Goal: Task Accomplishment & Management: Use online tool/utility

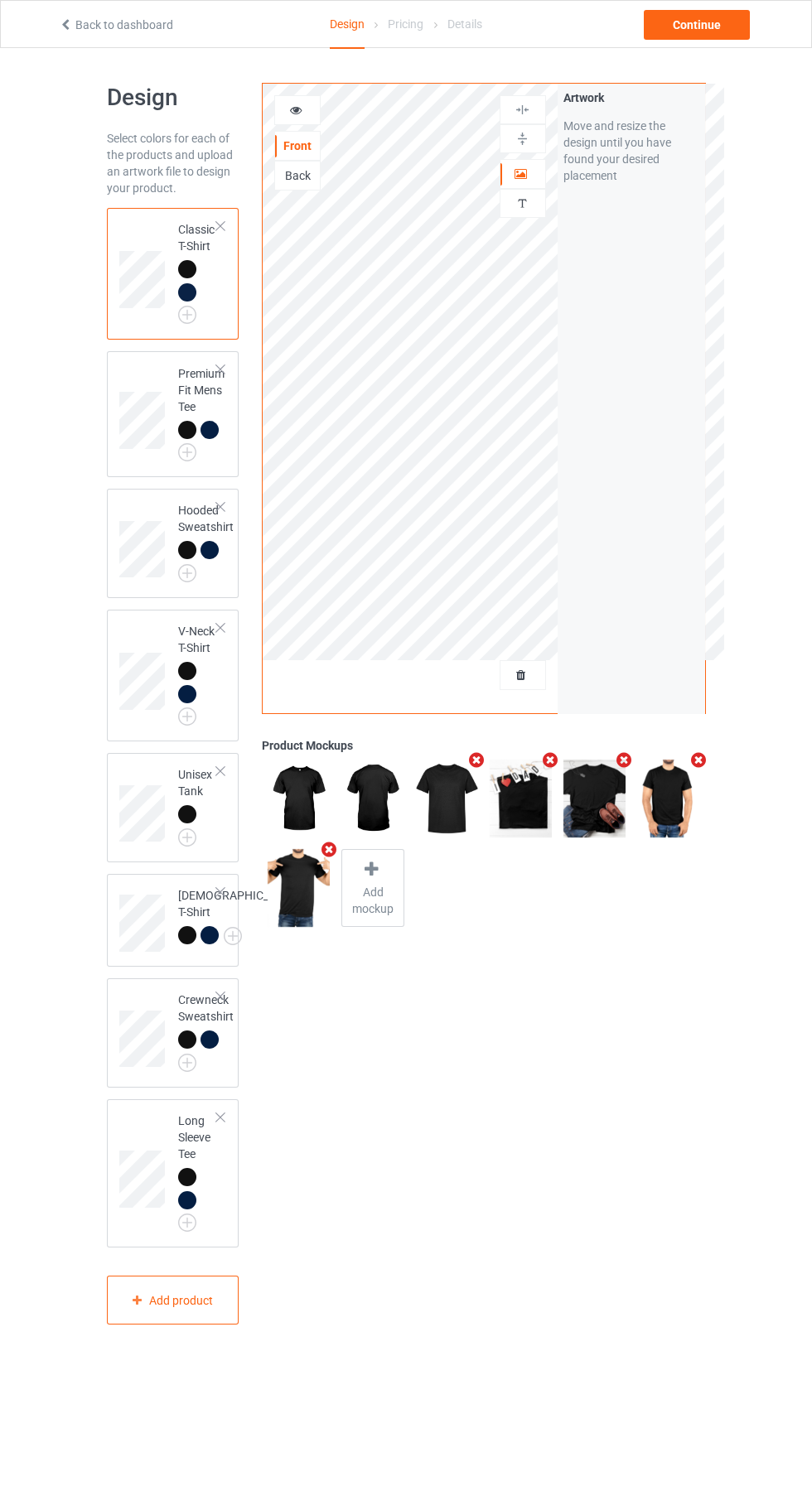
click at [537, 674] on div at bounding box center [522, 675] width 44 height 17
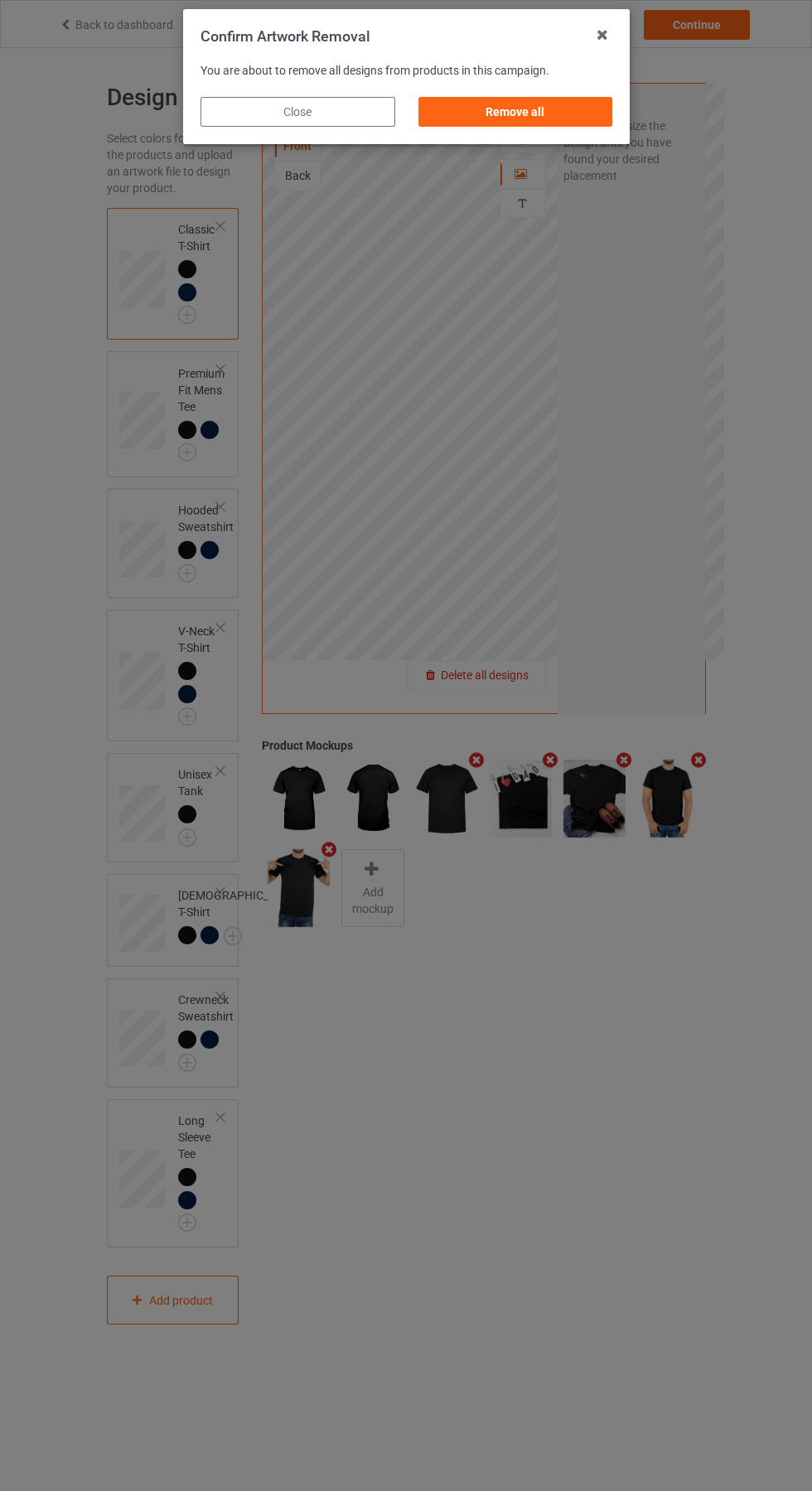
click at [550, 123] on div "Remove all" at bounding box center [514, 112] width 195 height 30
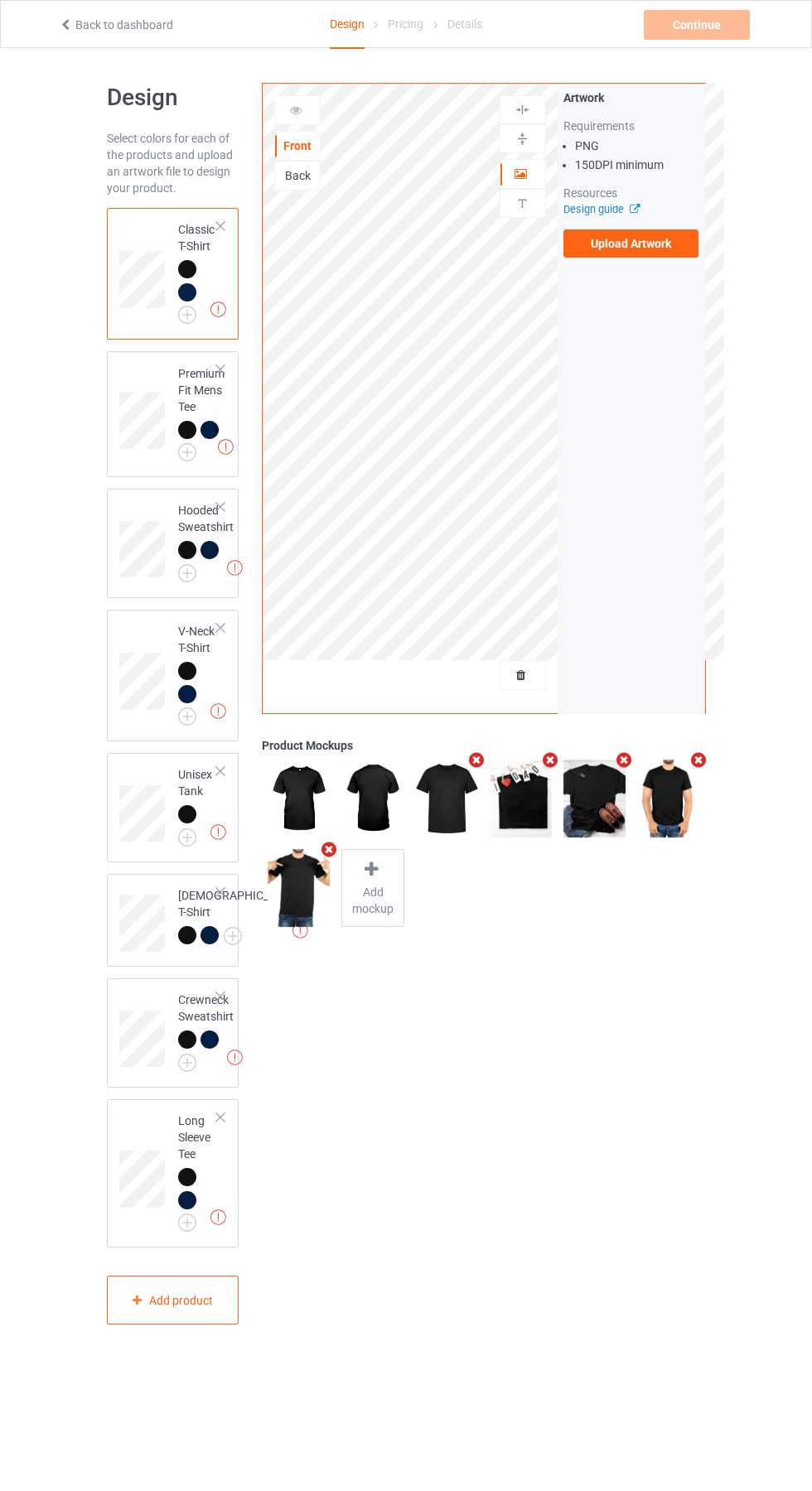
click at [650, 252] on label "Upload Artwork" at bounding box center [631, 243] width 136 height 28
click at [0, 0] on input "Upload Artwork" at bounding box center [0, 0] width 0 height 0
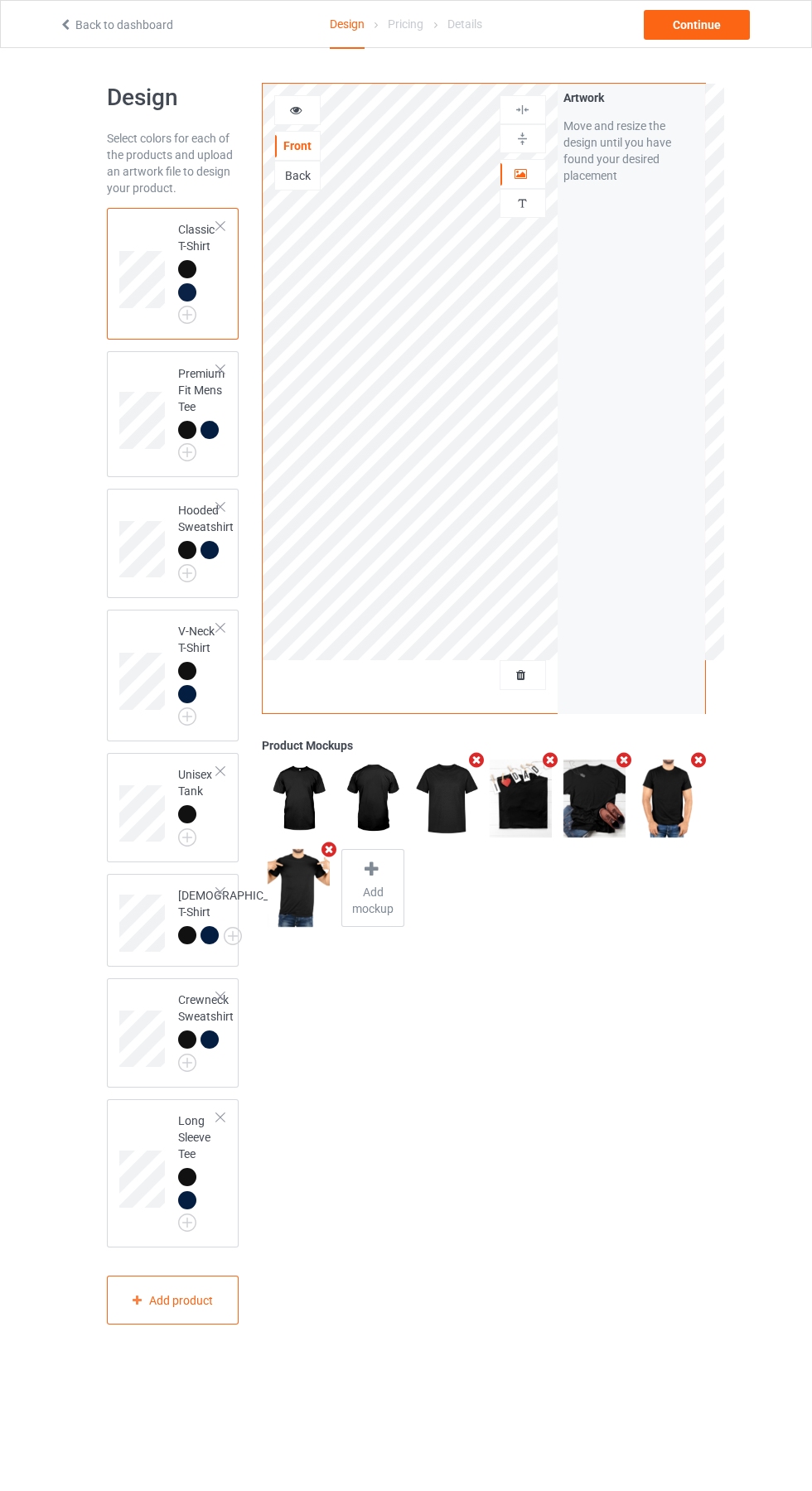
click at [537, 174] on div at bounding box center [522, 173] width 44 height 17
